Goal: Transaction & Acquisition: Book appointment/travel/reservation

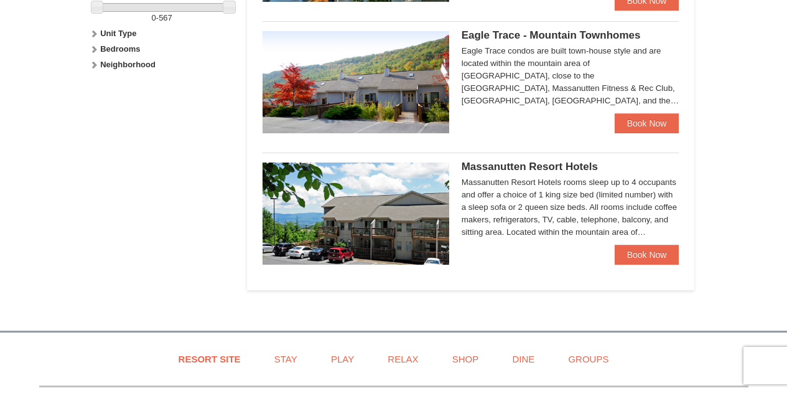
scroll to position [631, 0]
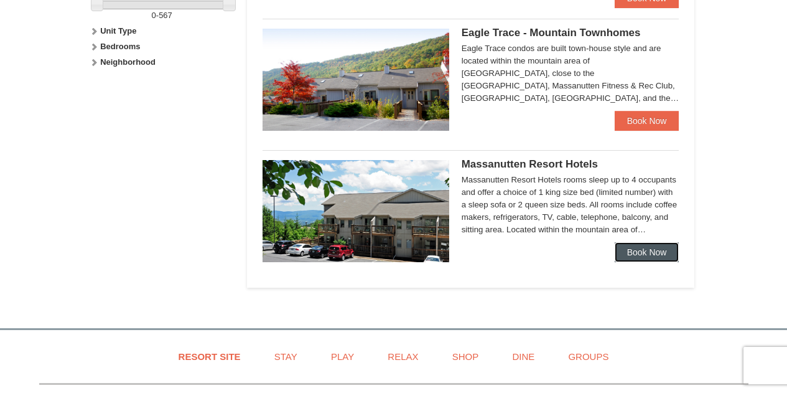
click at [631, 249] on link "Book Now" at bounding box center [647, 252] width 65 height 20
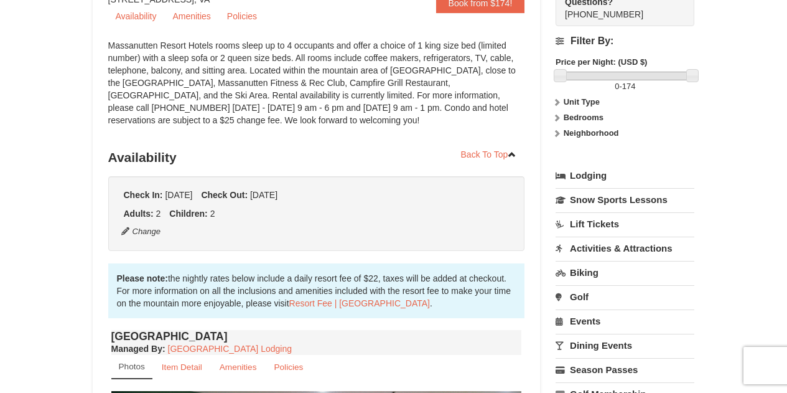
scroll to position [133, 0]
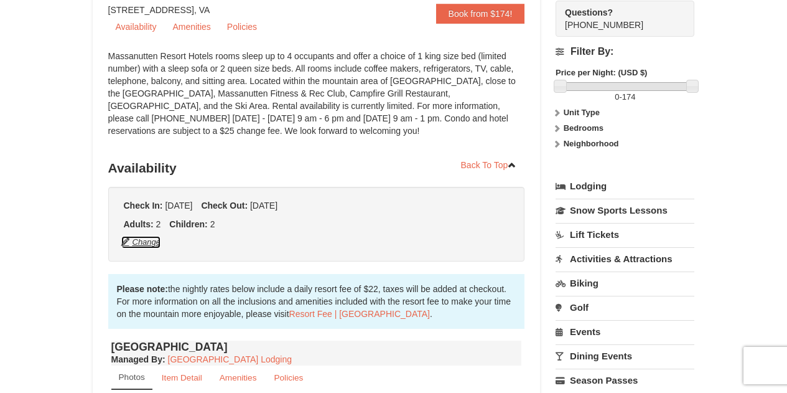
click at [142, 243] on button "Change" at bounding box center [141, 242] width 41 height 14
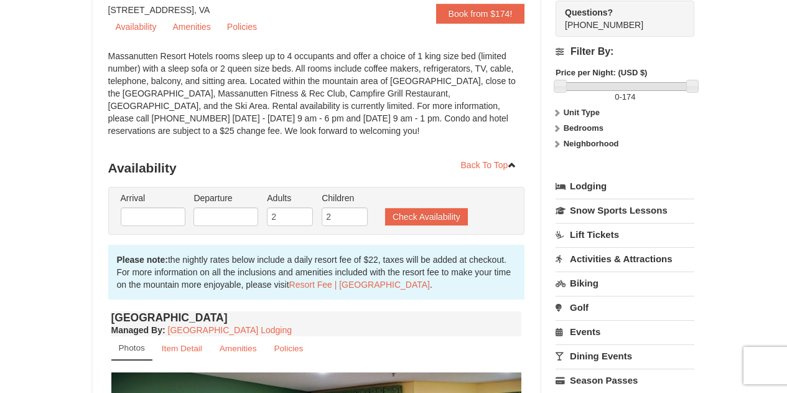
type input "[DATE]"
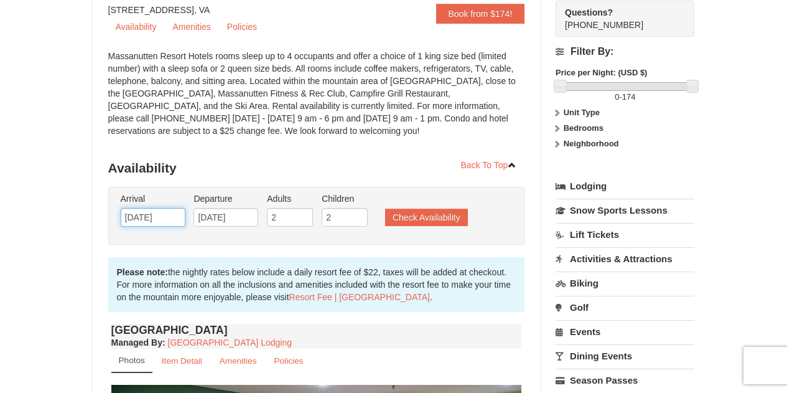
click at [167, 214] on input "[DATE]" at bounding box center [153, 217] width 65 height 19
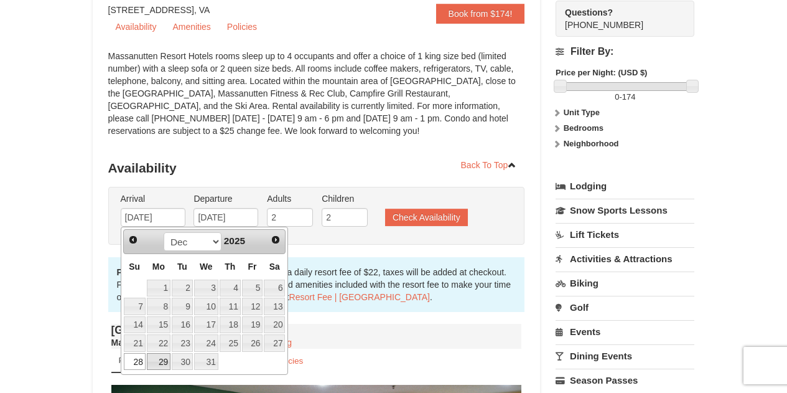
click at [160, 362] on link "29" at bounding box center [159, 361] width 24 height 17
type input "[DATE]"
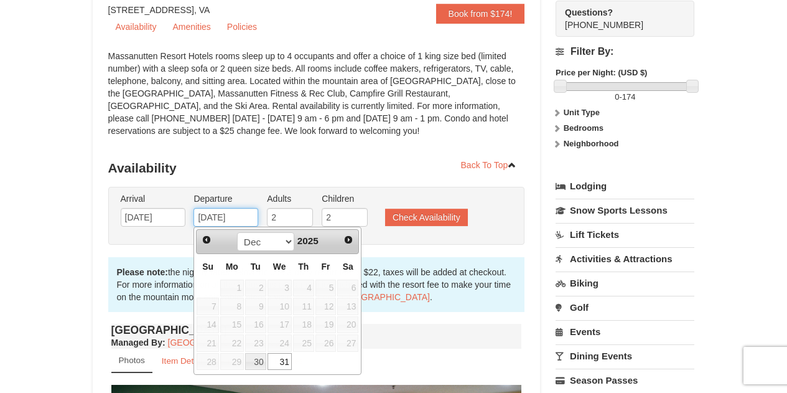
click at [233, 215] on input "[DATE]" at bounding box center [225, 217] width 65 height 19
click at [352, 236] on span "Next" at bounding box center [348, 240] width 10 height 10
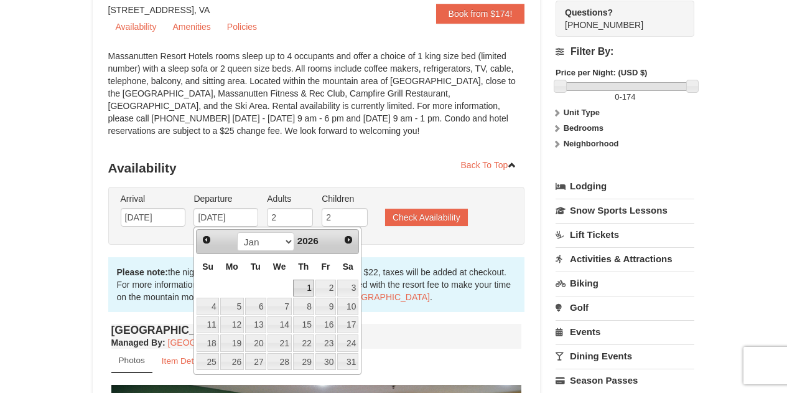
click at [304, 287] on link "1" at bounding box center [303, 287] width 21 height 17
type input "[DATE]"
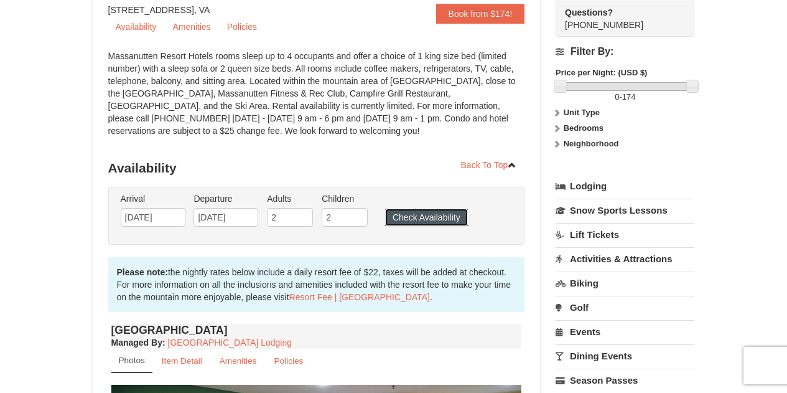
click at [407, 216] on button "Check Availability" at bounding box center [426, 216] width 83 height 17
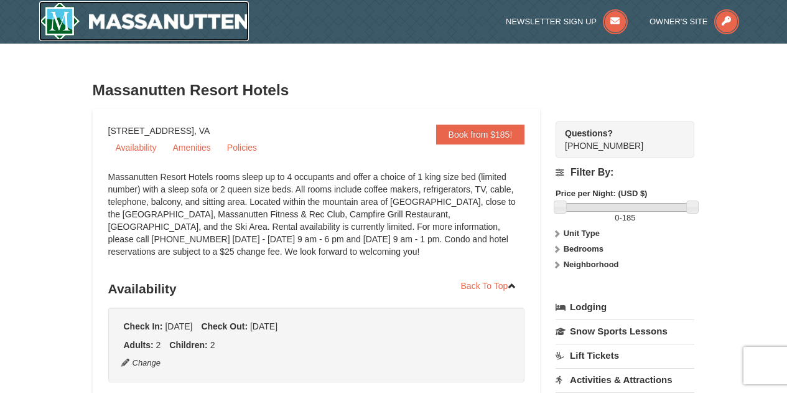
click at [179, 25] on img at bounding box center [144, 21] width 210 height 40
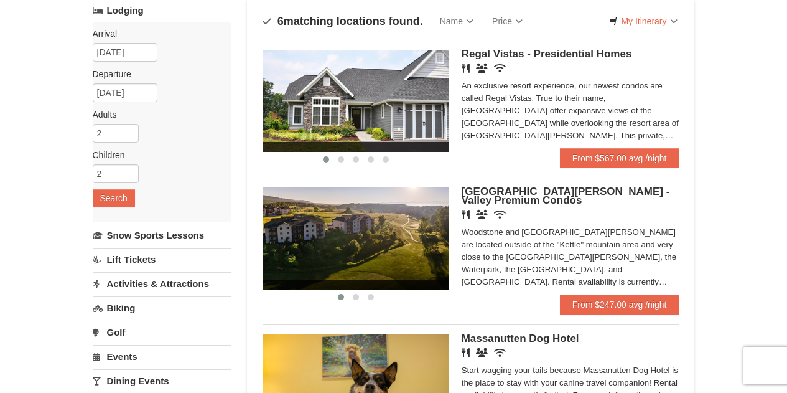
scroll to position [84, 0]
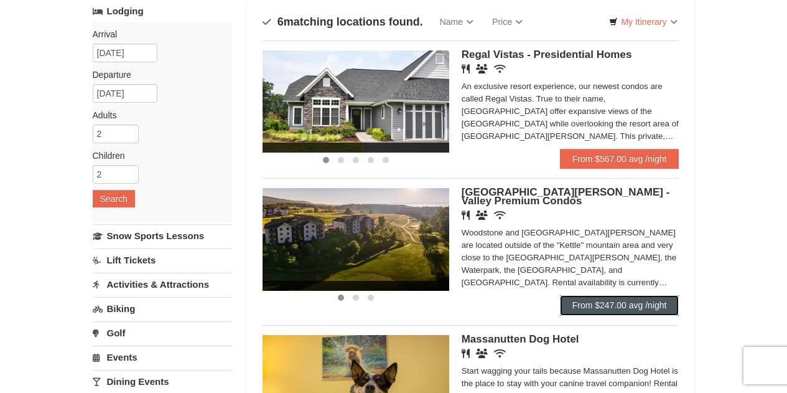
click at [618, 307] on link "From $247.00 avg /night" at bounding box center [619, 305] width 119 height 20
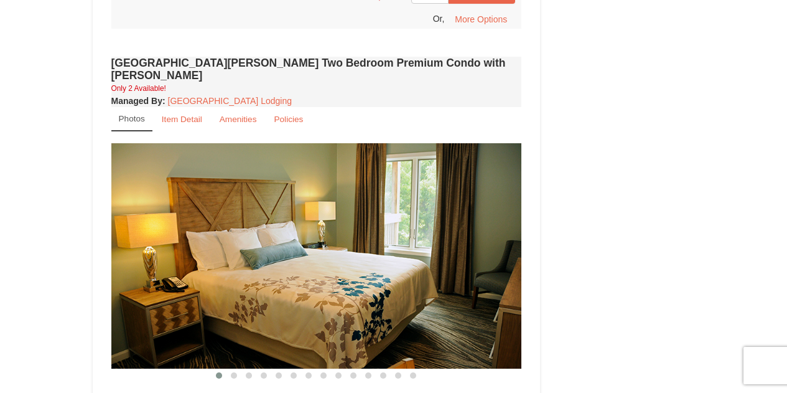
scroll to position [2317, 0]
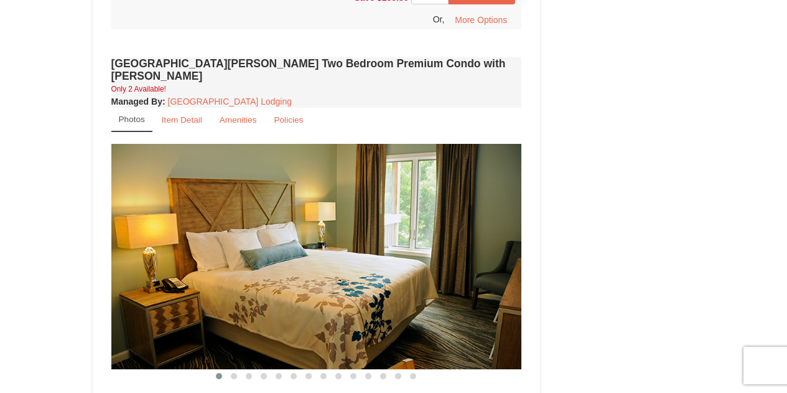
click at [407, 178] on img at bounding box center [316, 256] width 411 height 225
click at [301, 238] on img at bounding box center [316, 256] width 411 height 225
click at [492, 161] on img at bounding box center [316, 256] width 411 height 225
click at [241, 370] on button at bounding box center [233, 376] width 15 height 12
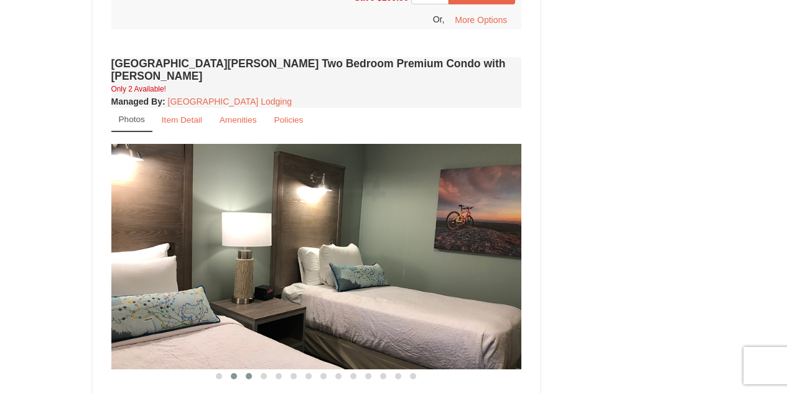
click at [246, 370] on button at bounding box center [248, 376] width 15 height 12
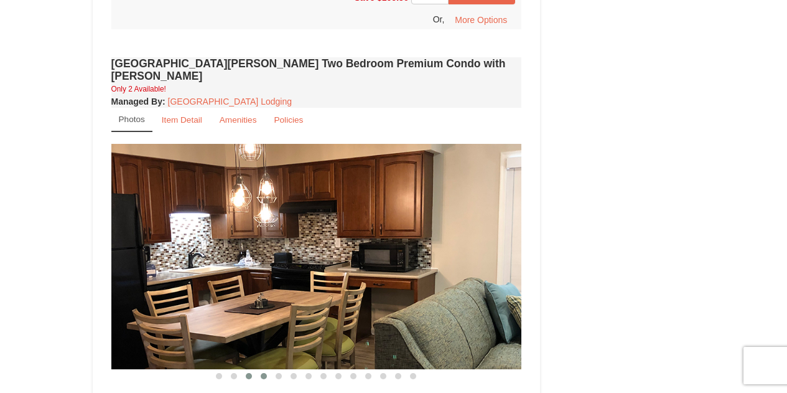
click at [264, 373] on span at bounding box center [264, 376] width 6 height 6
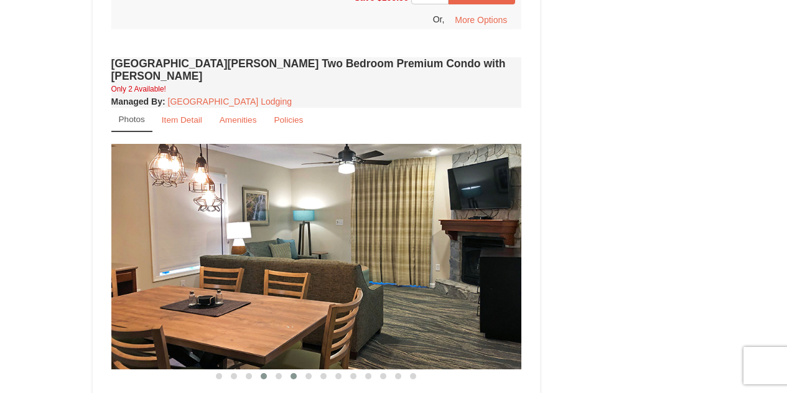
click at [291, 370] on button at bounding box center [293, 376] width 15 height 12
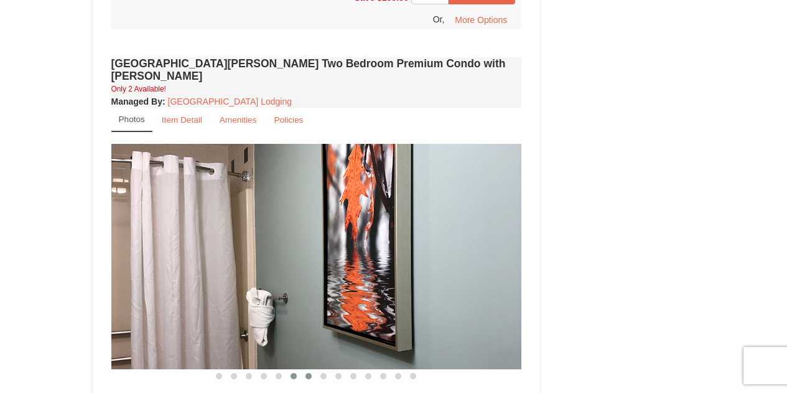
click at [310, 373] on span at bounding box center [308, 376] width 6 height 6
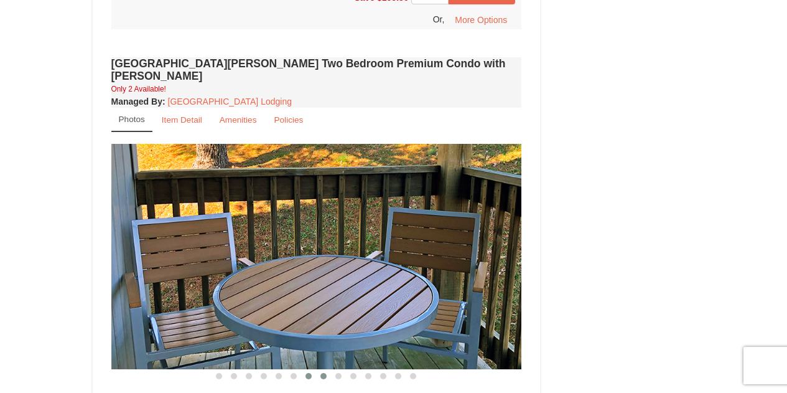
click at [322, 373] on span at bounding box center [323, 376] width 6 height 6
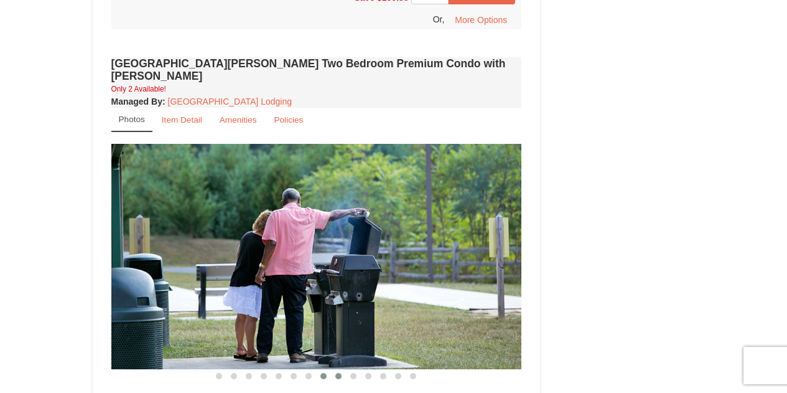
click at [333, 370] on button at bounding box center [338, 376] width 15 height 12
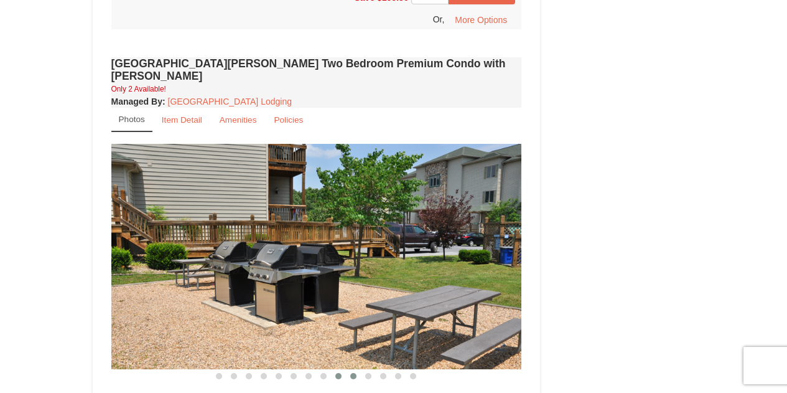
click at [353, 373] on span at bounding box center [353, 376] width 6 height 6
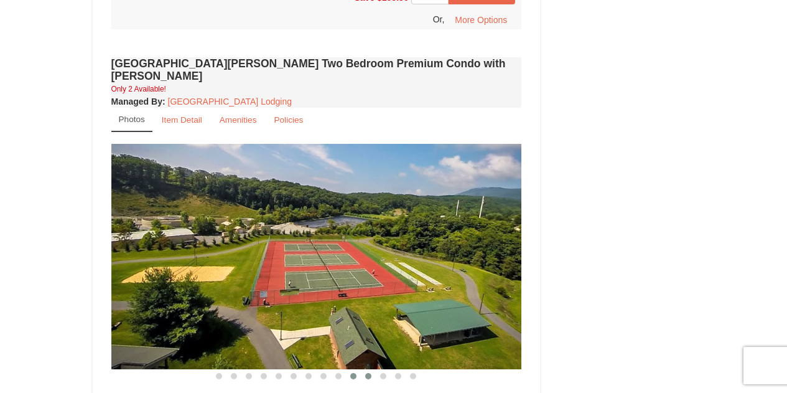
click at [367, 373] on span at bounding box center [368, 376] width 6 height 6
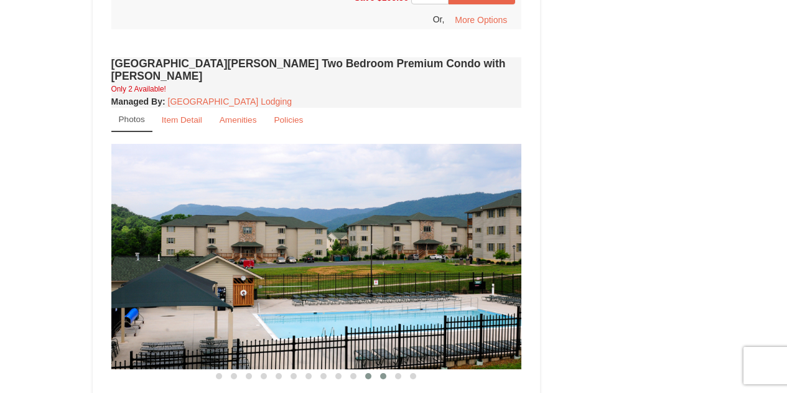
click at [385, 373] on span at bounding box center [383, 376] width 6 height 6
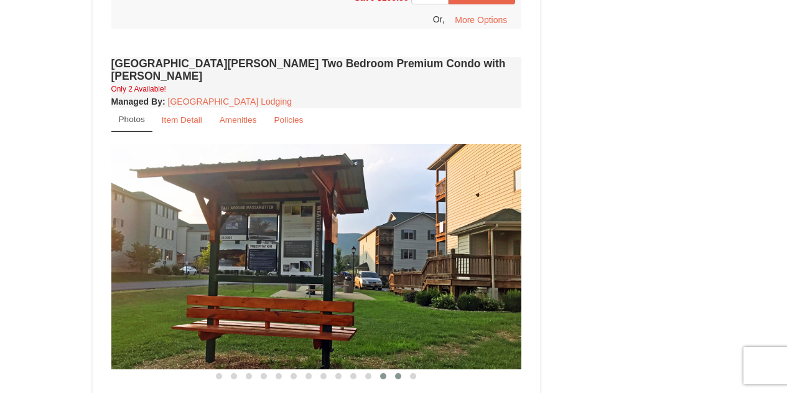
click at [397, 373] on span at bounding box center [398, 376] width 6 height 6
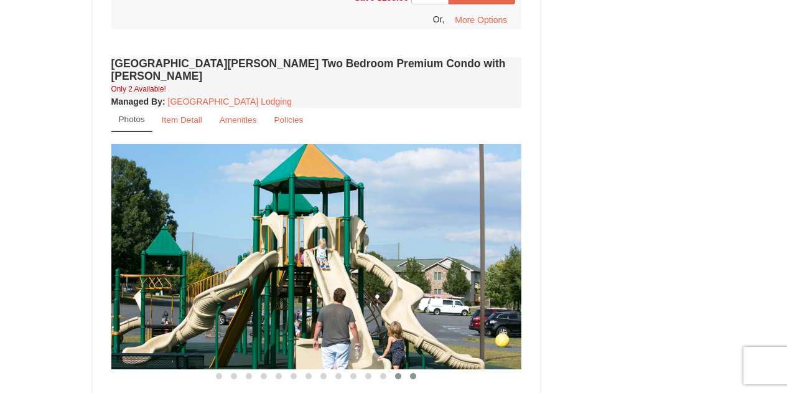
click at [407, 370] on button at bounding box center [413, 376] width 15 height 12
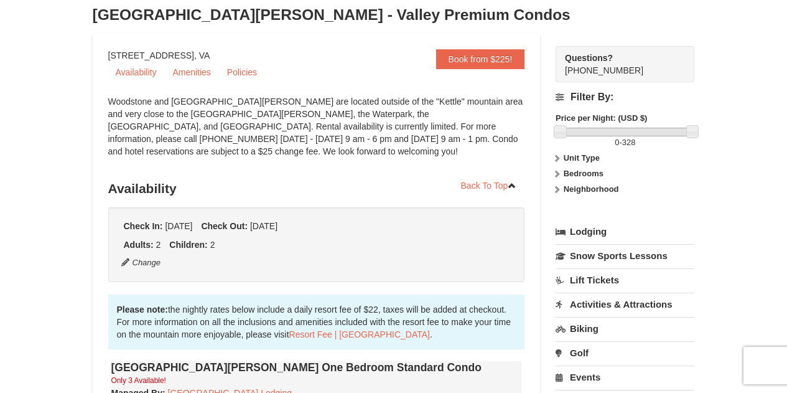
scroll to position [88, 0]
click at [139, 254] on div "Check In: [DATE] Check Out: [DATE] Adults: 2 Children: 2 Change" at bounding box center [316, 244] width 417 height 75
click at [139, 259] on button "Change" at bounding box center [141, 262] width 41 height 14
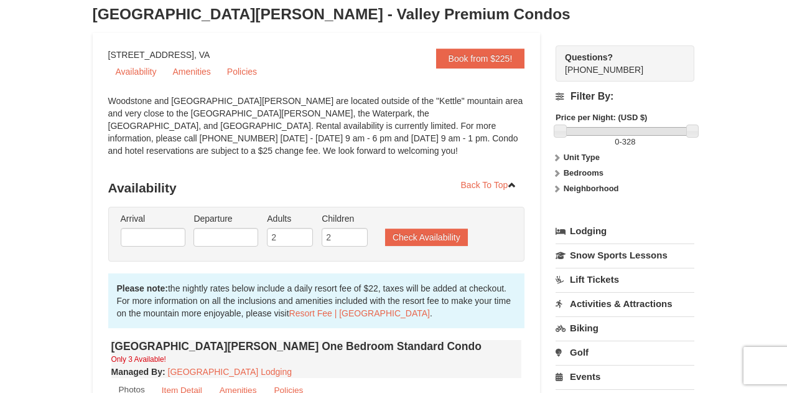
type input "[DATE]"
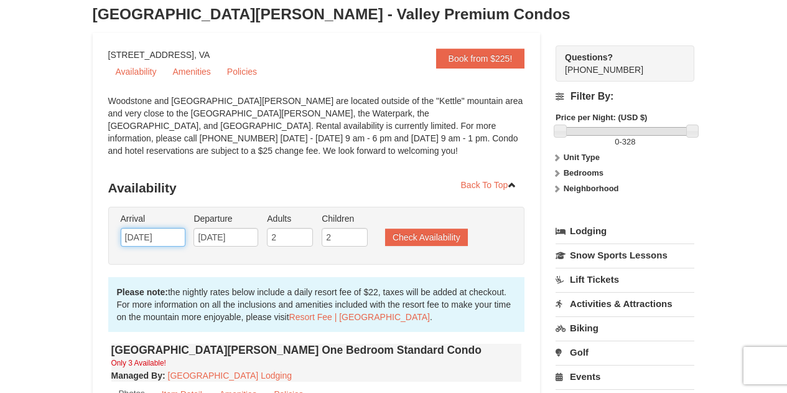
click at [161, 245] on input "[DATE]" at bounding box center [153, 237] width 65 height 19
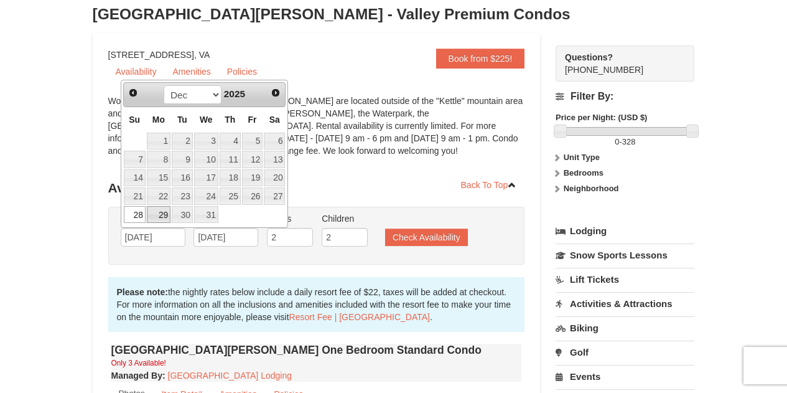
click at [156, 217] on link "29" at bounding box center [159, 214] width 24 height 17
type input "[DATE]"
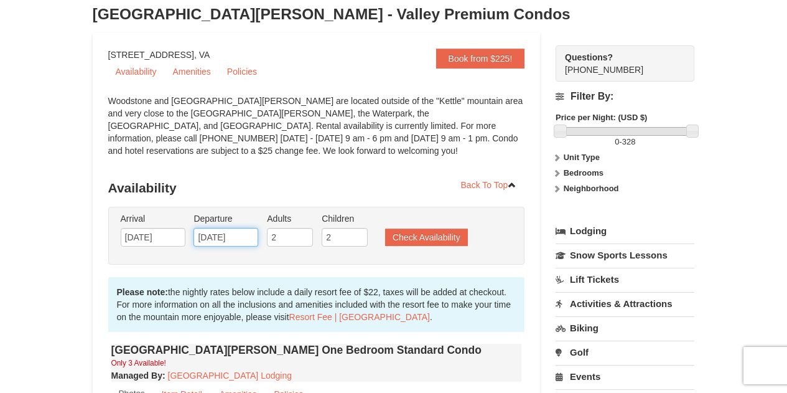
click at [249, 238] on input "[DATE]" at bounding box center [225, 237] width 65 height 19
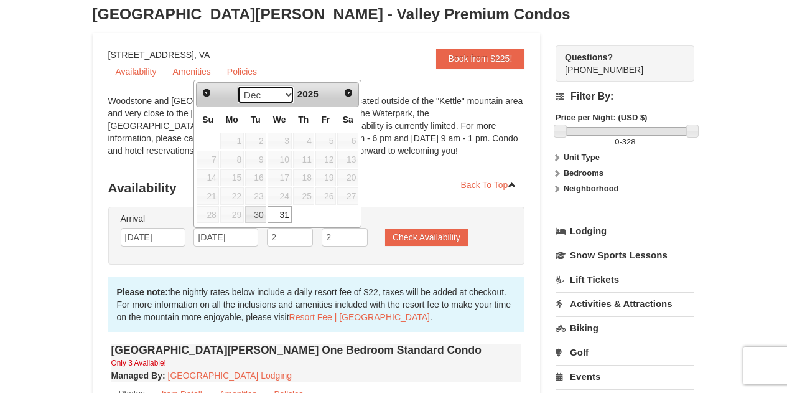
drag, startPoint x: 283, startPoint y: 89, endPoint x: 277, endPoint y: 95, distance: 8.8
click at [282, 90] on select "Oct Nov Dec" at bounding box center [266, 94] width 58 height 19
click at [349, 90] on span "Next" at bounding box center [348, 93] width 10 height 10
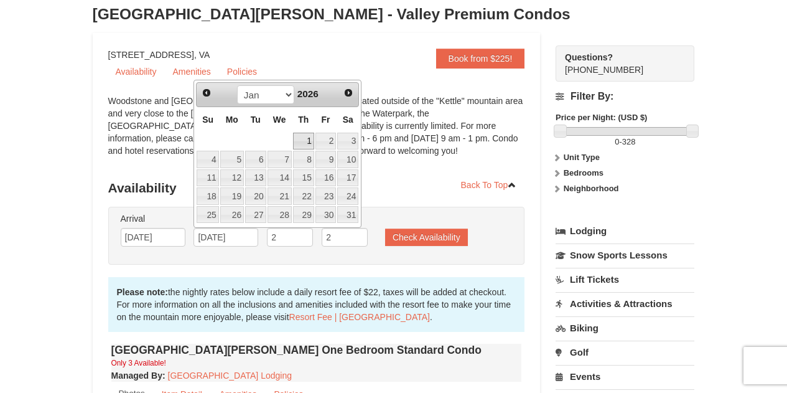
click at [305, 136] on link "1" at bounding box center [303, 141] width 21 height 17
type input "[DATE]"
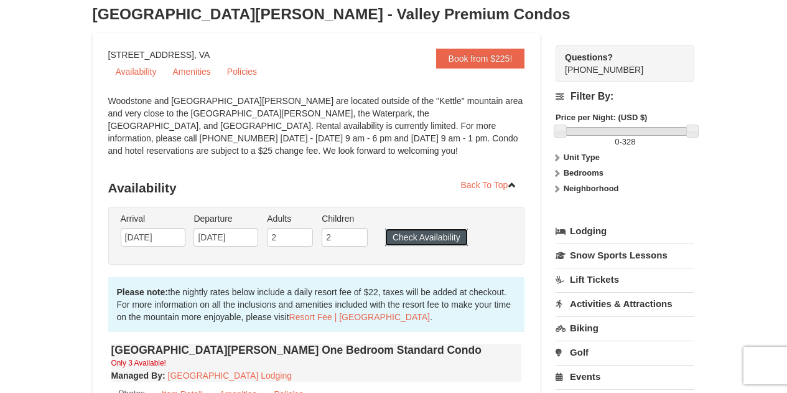
click at [411, 231] on button "Check Availability" at bounding box center [426, 236] width 83 height 17
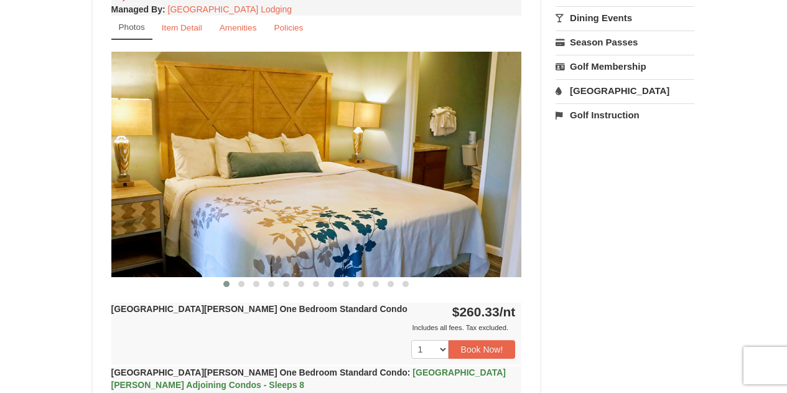
scroll to position [460, 0]
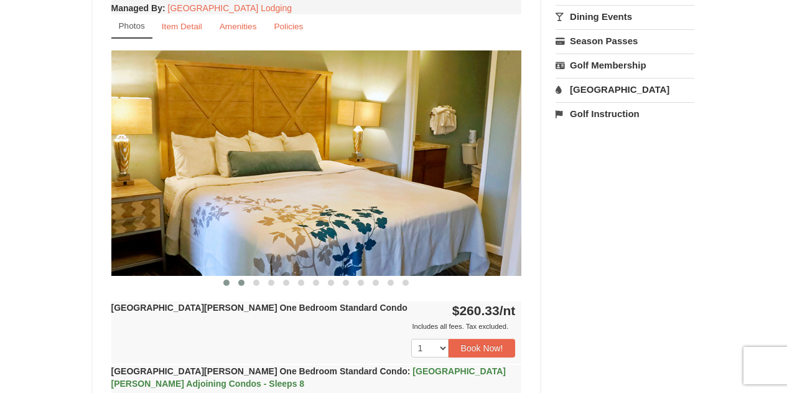
click at [241, 282] on span at bounding box center [241, 282] width 6 height 6
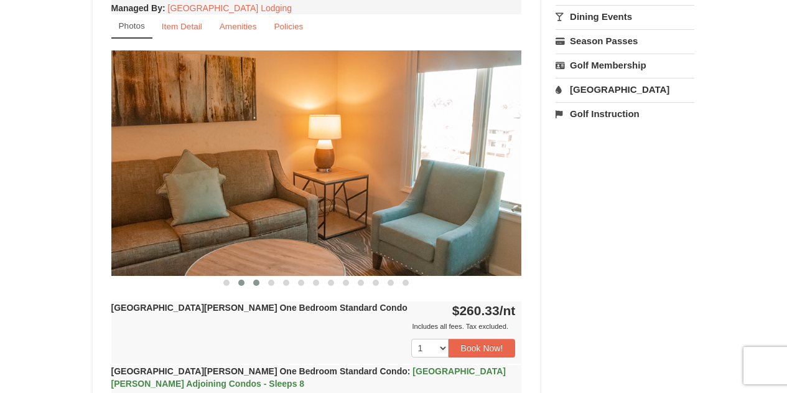
click at [255, 284] on span at bounding box center [256, 282] width 6 height 6
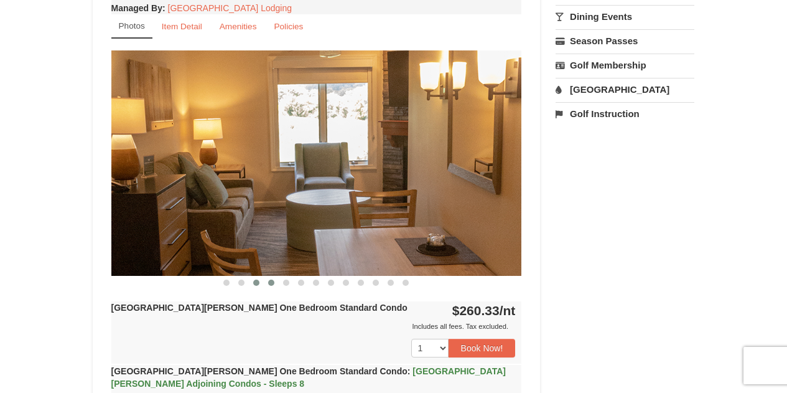
click at [273, 283] on span at bounding box center [271, 282] width 6 height 6
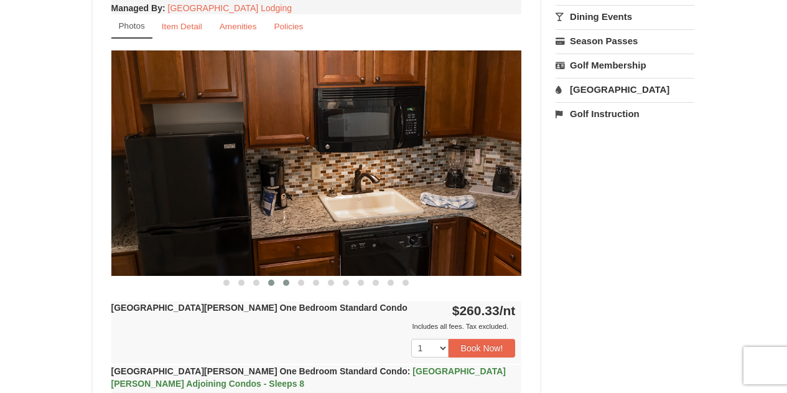
click at [286, 283] on span at bounding box center [286, 282] width 6 height 6
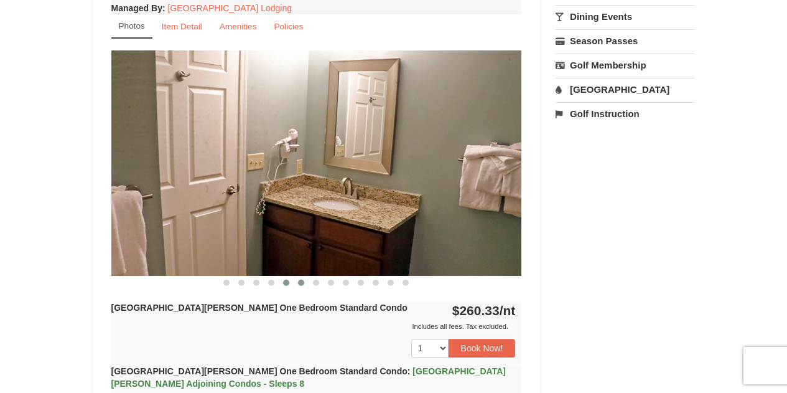
click at [302, 284] on span at bounding box center [301, 282] width 6 height 6
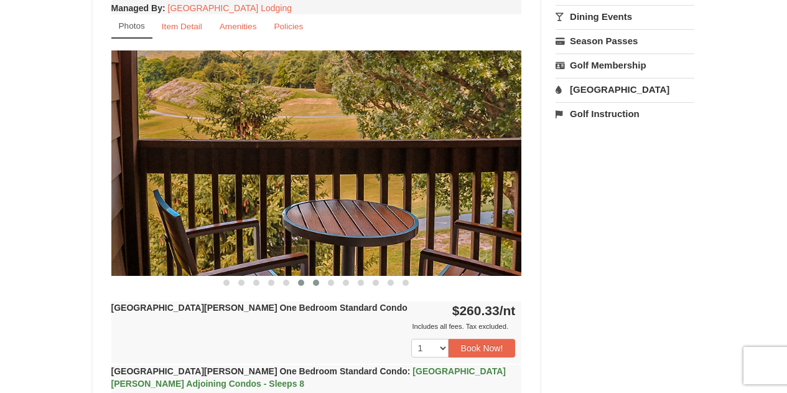
click at [320, 284] on button at bounding box center [316, 282] width 15 height 12
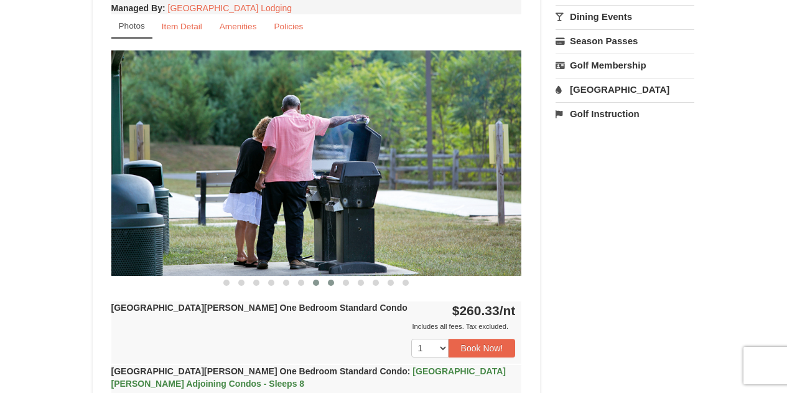
click at [333, 281] on span at bounding box center [331, 282] width 6 height 6
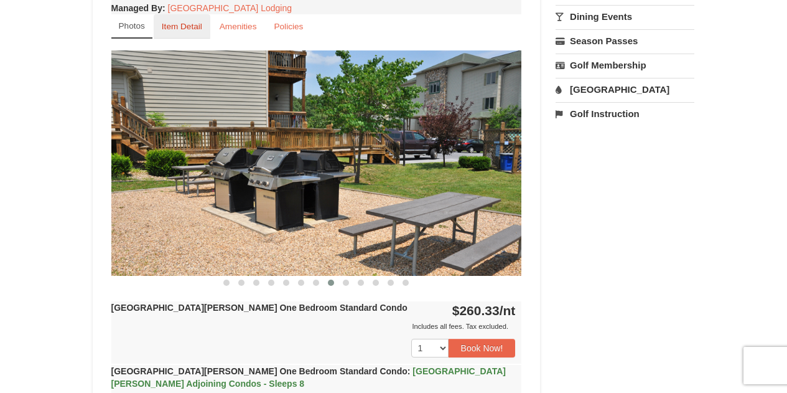
click at [165, 34] on link "Item Detail" at bounding box center [182, 26] width 57 height 24
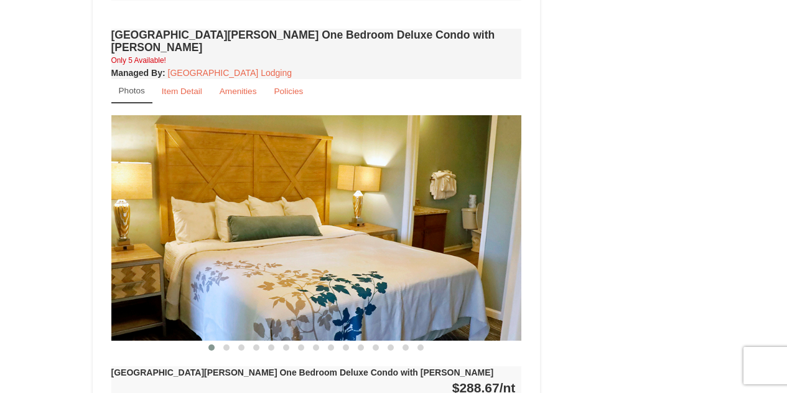
scroll to position [878, 0]
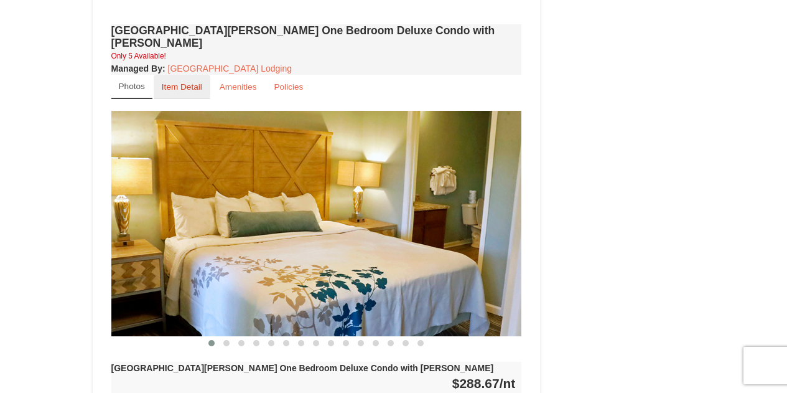
click at [193, 82] on small "Item Detail" at bounding box center [182, 86] width 40 height 9
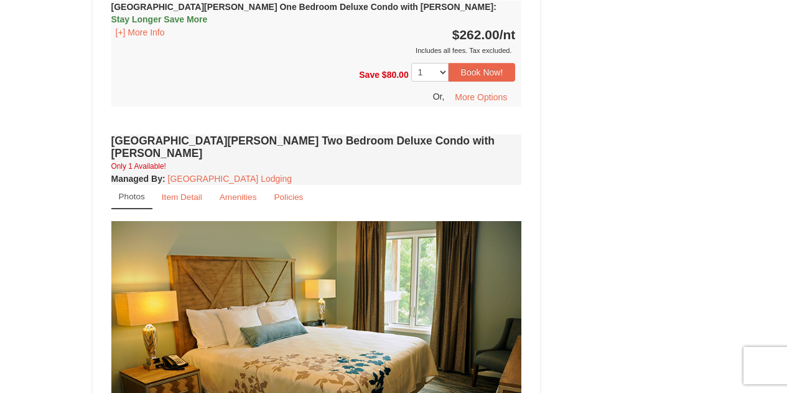
scroll to position [1272, 0]
click at [186, 184] on link "Item Detail" at bounding box center [182, 196] width 57 height 24
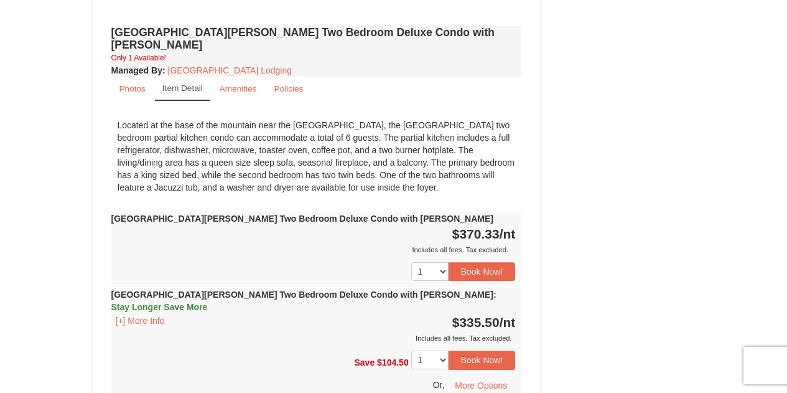
scroll to position [1380, 0]
click at [124, 313] on button "[+] More Info" at bounding box center [140, 320] width 58 height 14
